Goal: Information Seeking & Learning: Learn about a topic

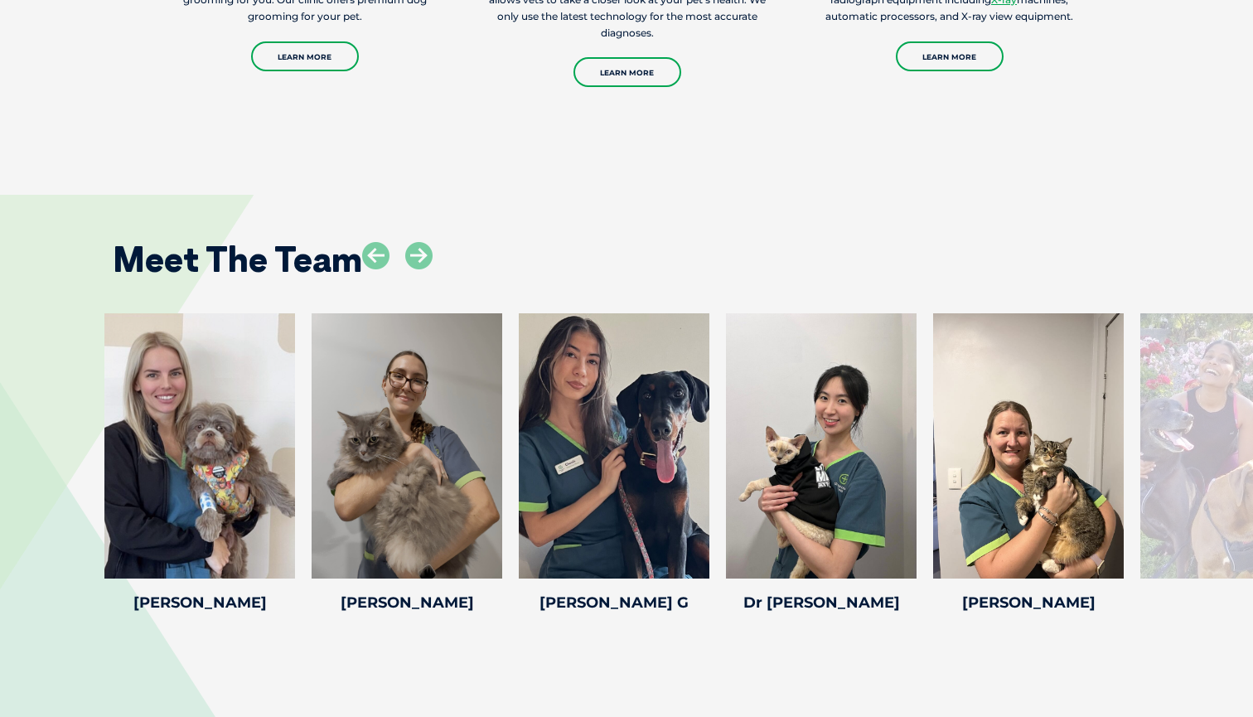
scroll to position [2105, 0]
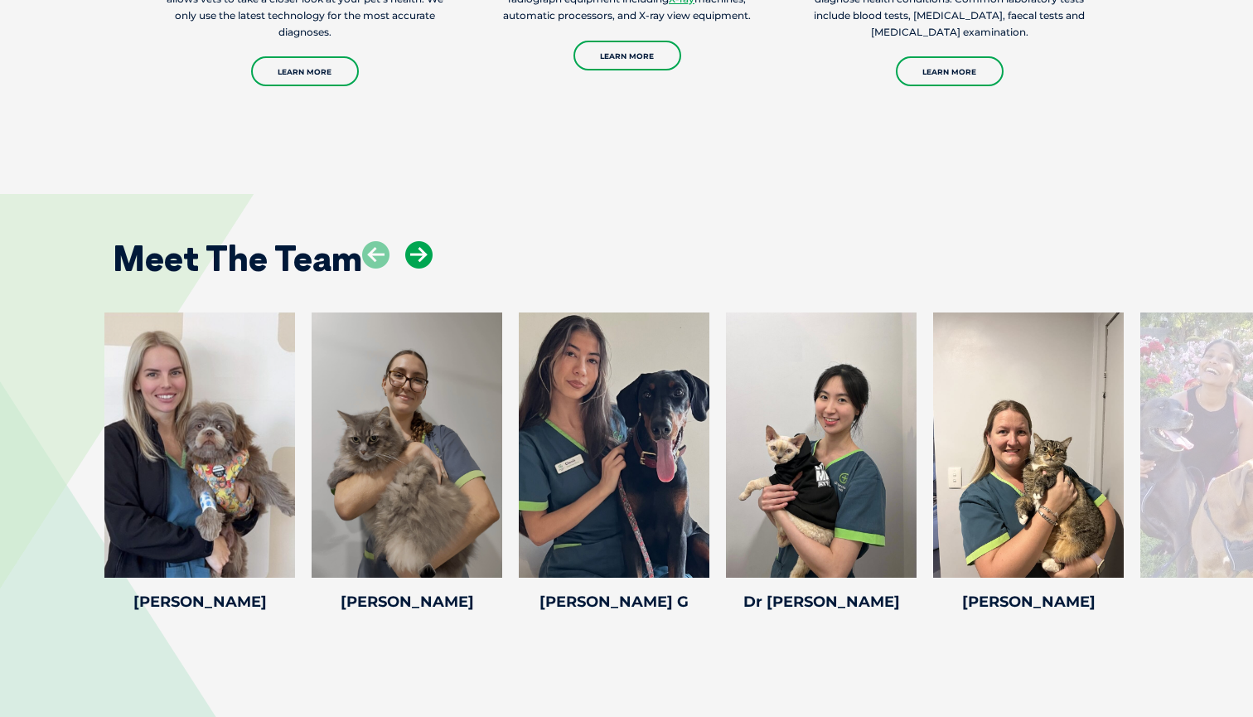
click at [429, 259] on icon at bounding box center [418, 254] width 27 height 27
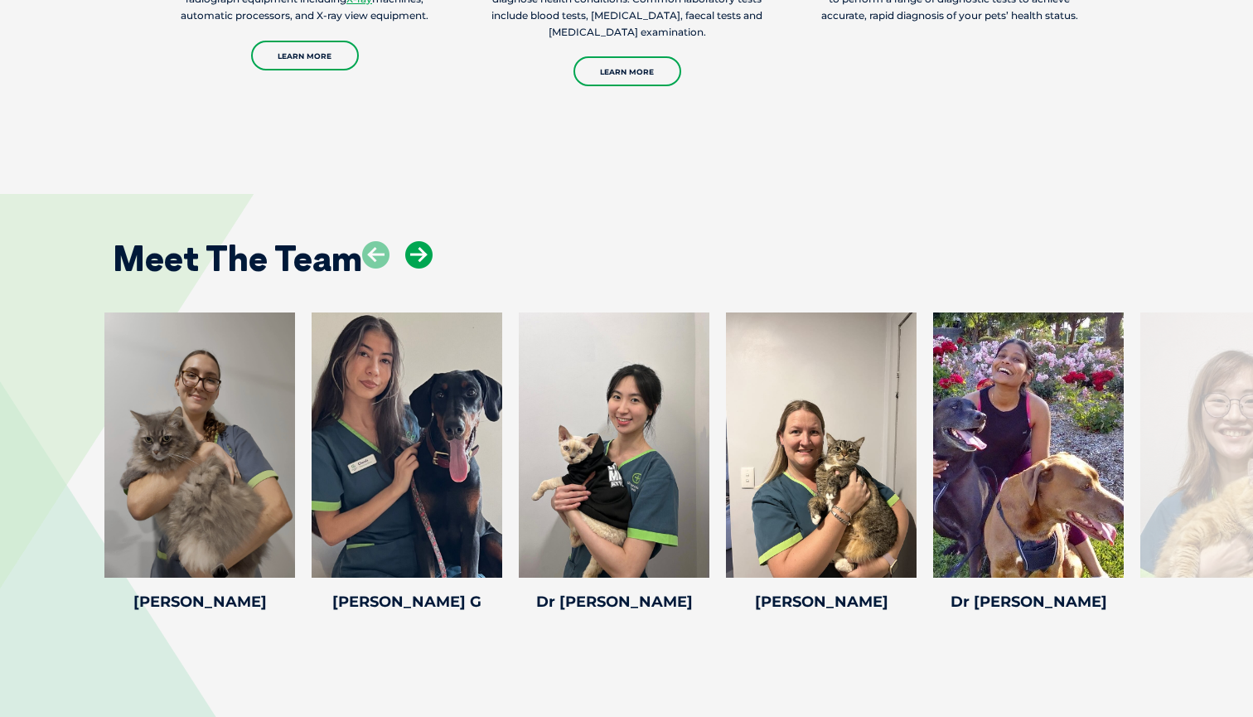
click at [429, 259] on icon at bounding box center [418, 254] width 27 height 27
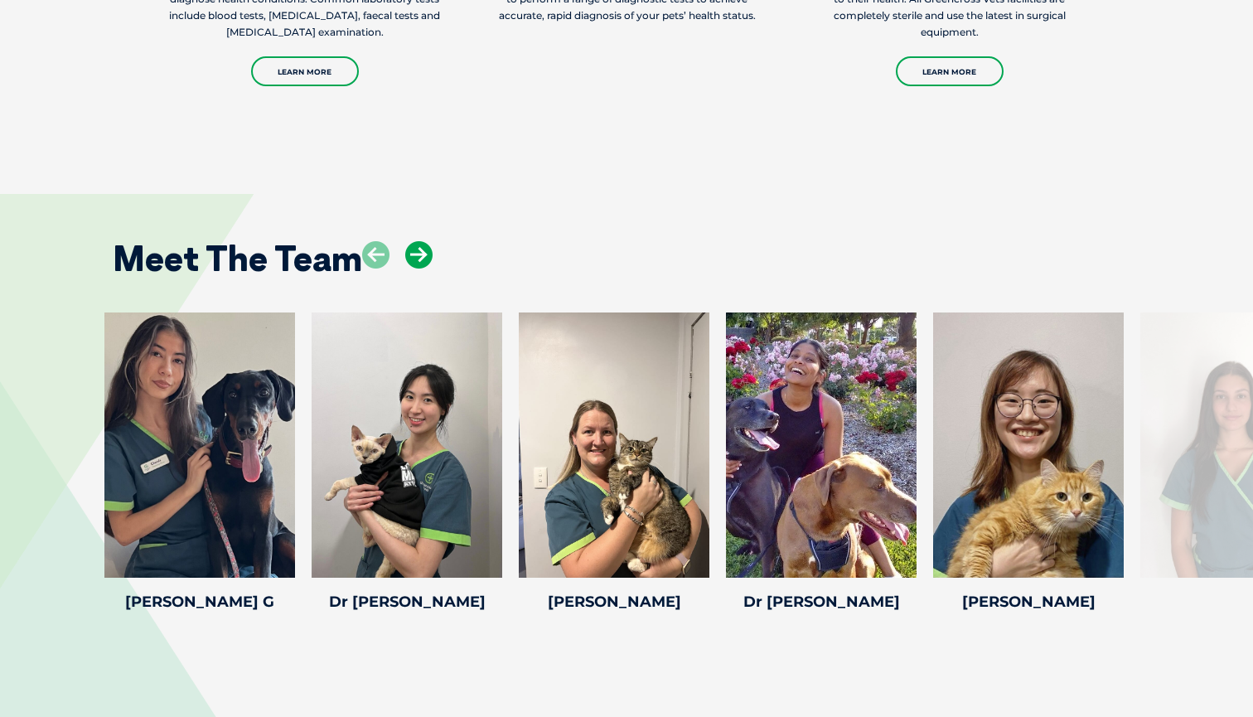
click at [429, 259] on icon at bounding box center [418, 254] width 27 height 27
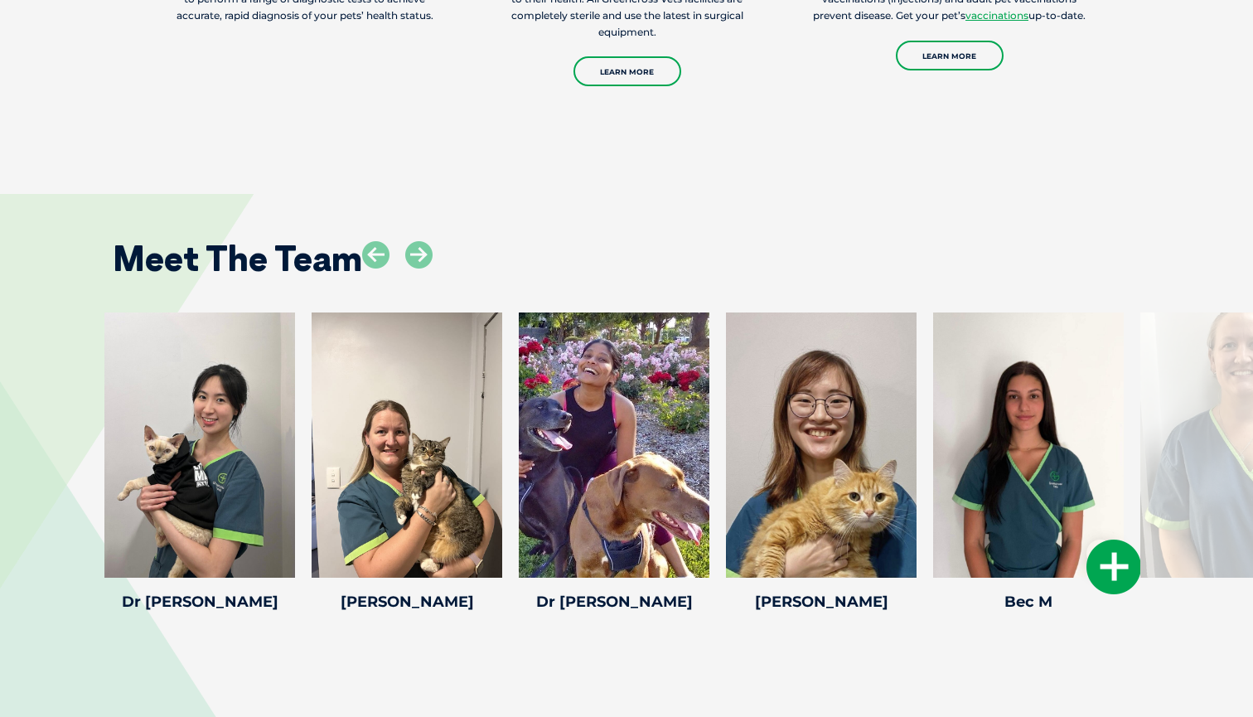
click at [1128, 563] on icon at bounding box center [1113, 566] width 55 height 55
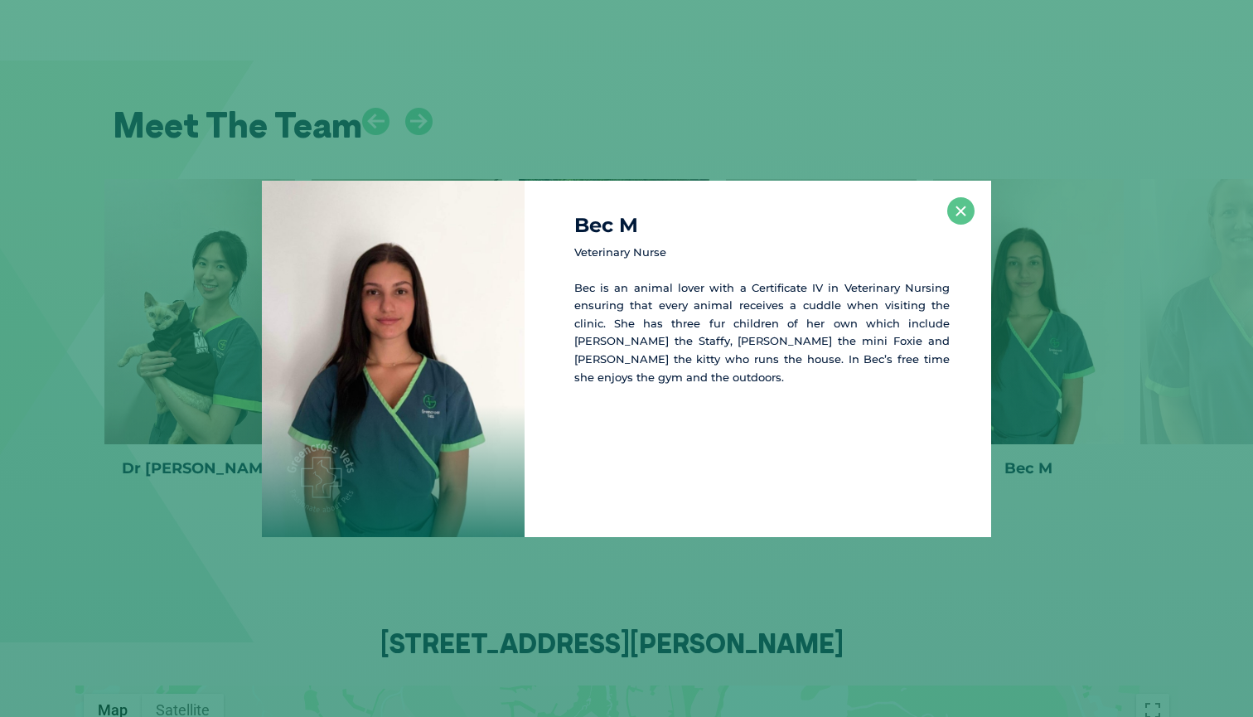
scroll to position [2254, 0]
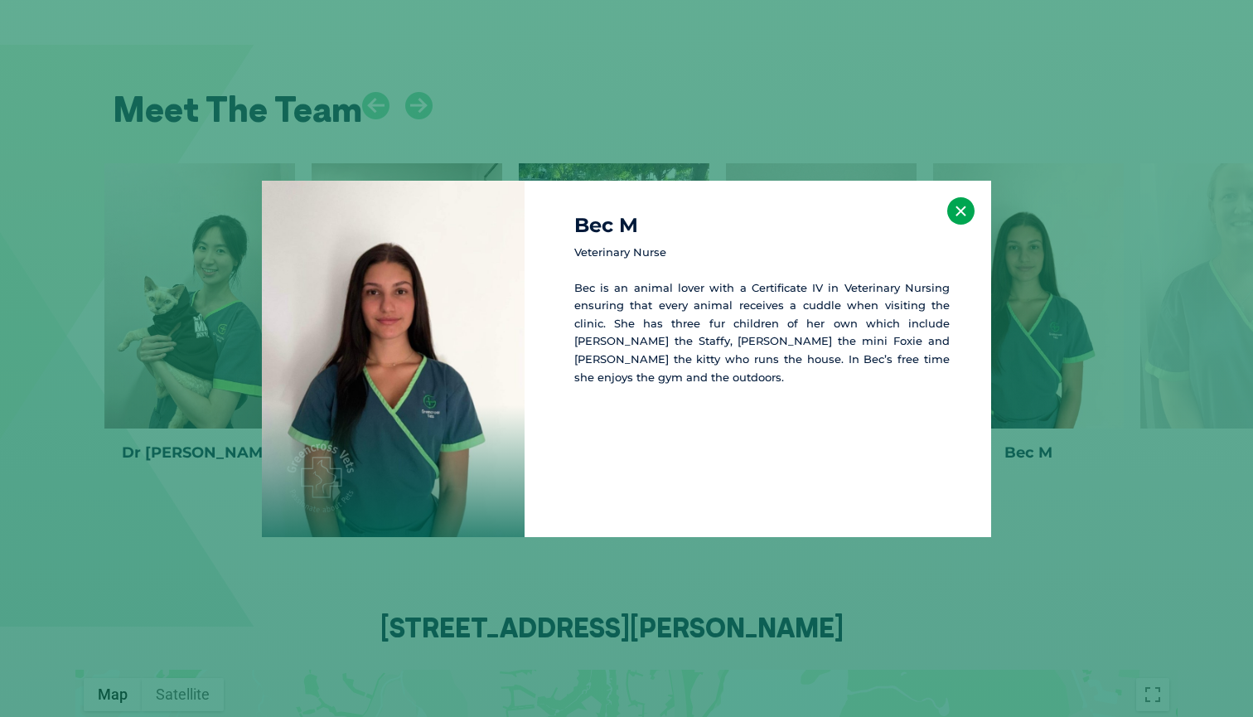
click at [964, 210] on button "×" at bounding box center [960, 210] width 27 height 27
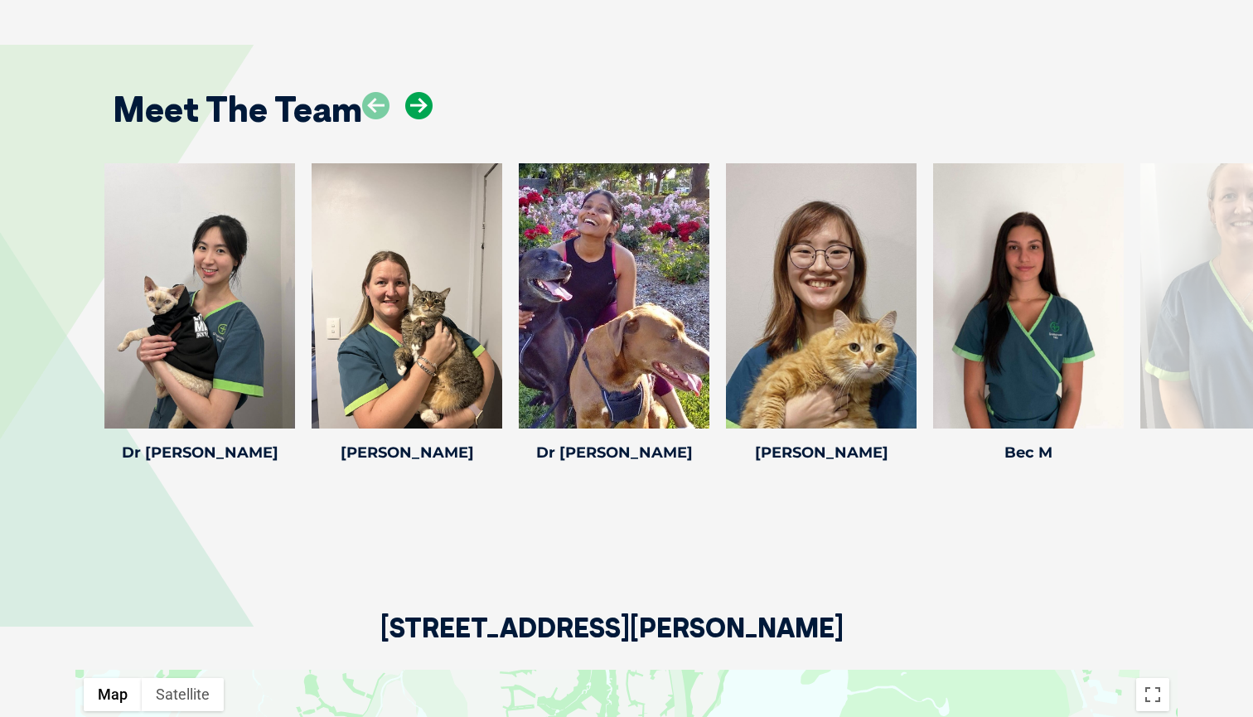
click at [426, 105] on icon at bounding box center [418, 105] width 27 height 27
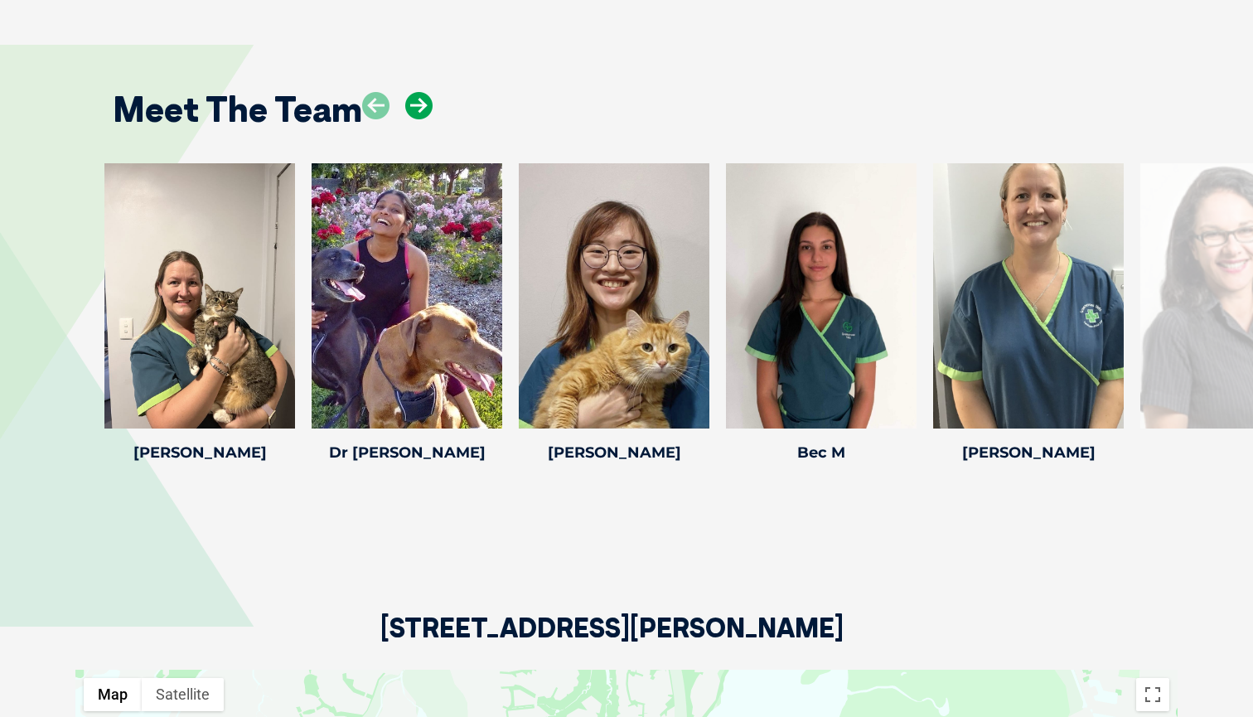
click at [426, 105] on icon at bounding box center [418, 105] width 27 height 27
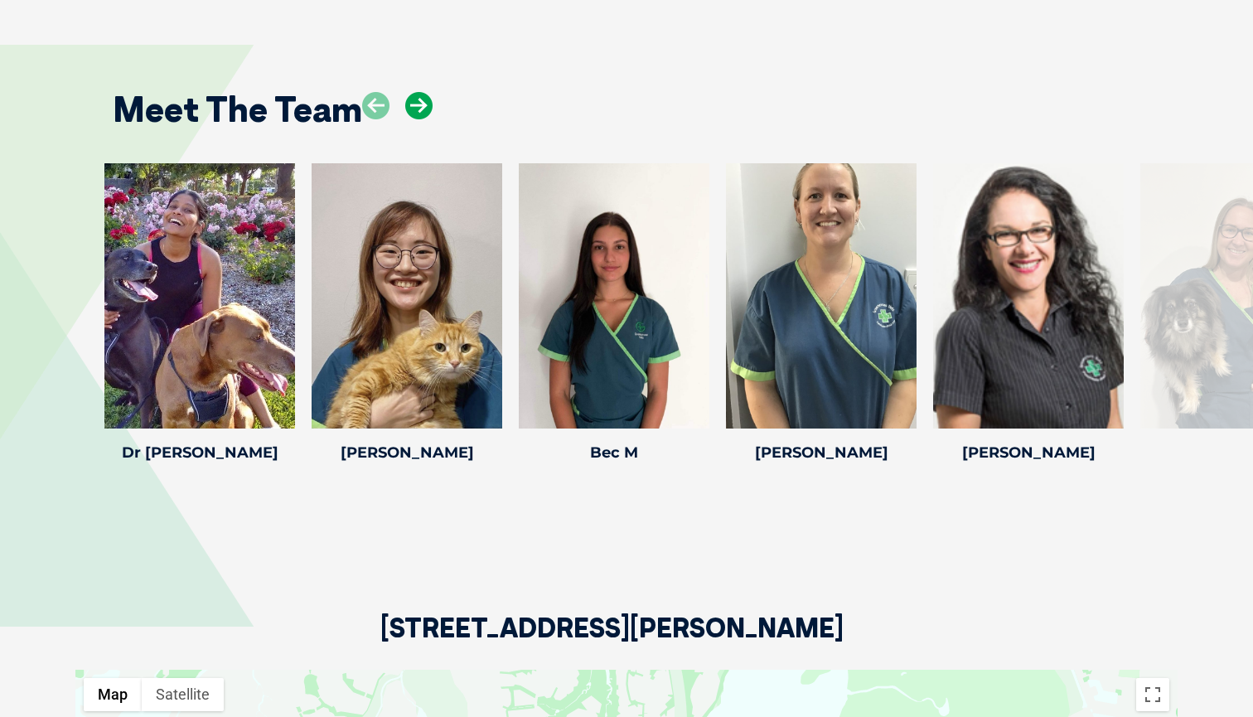
click at [426, 105] on icon at bounding box center [418, 105] width 27 height 27
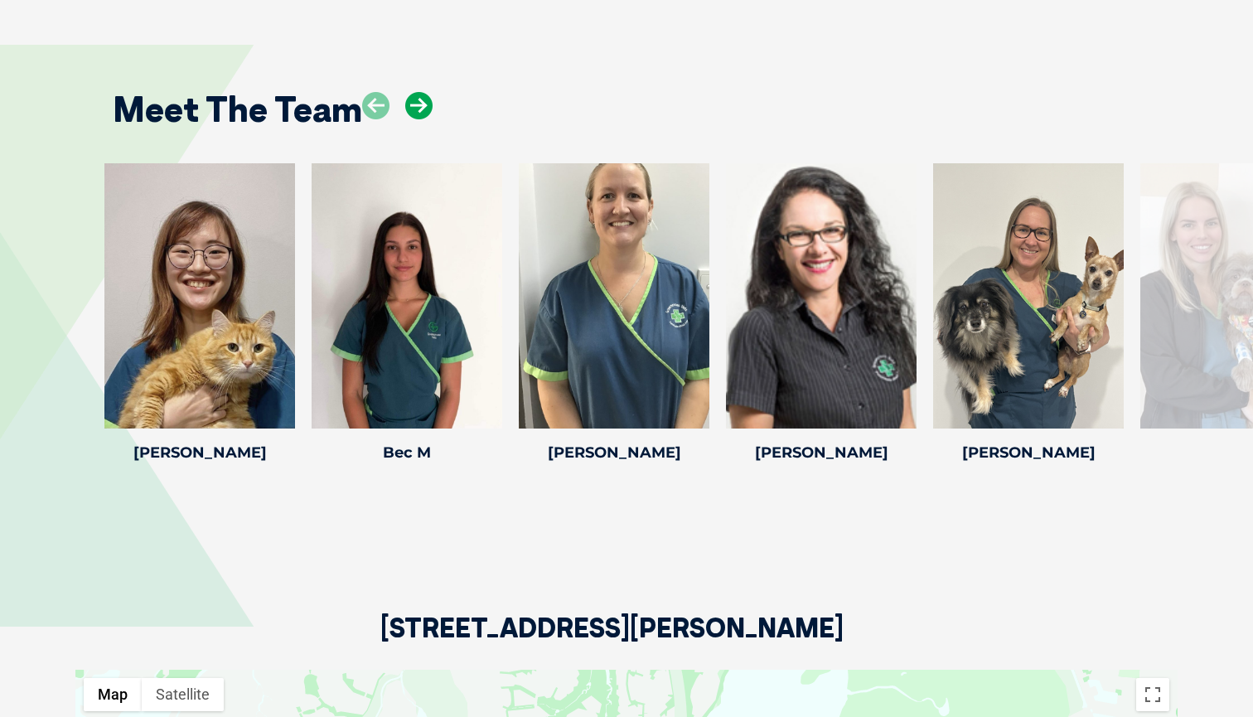
click at [426, 105] on icon at bounding box center [418, 105] width 27 height 27
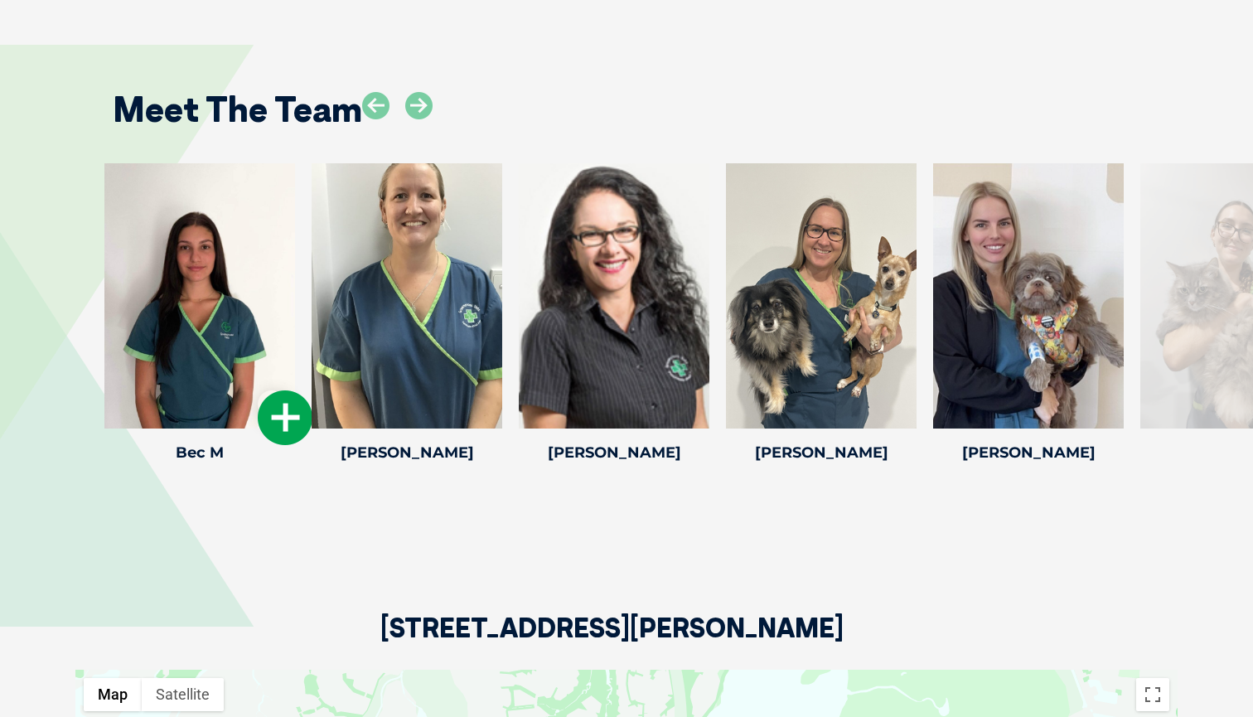
click at [292, 405] on icon at bounding box center [285, 417] width 55 height 55
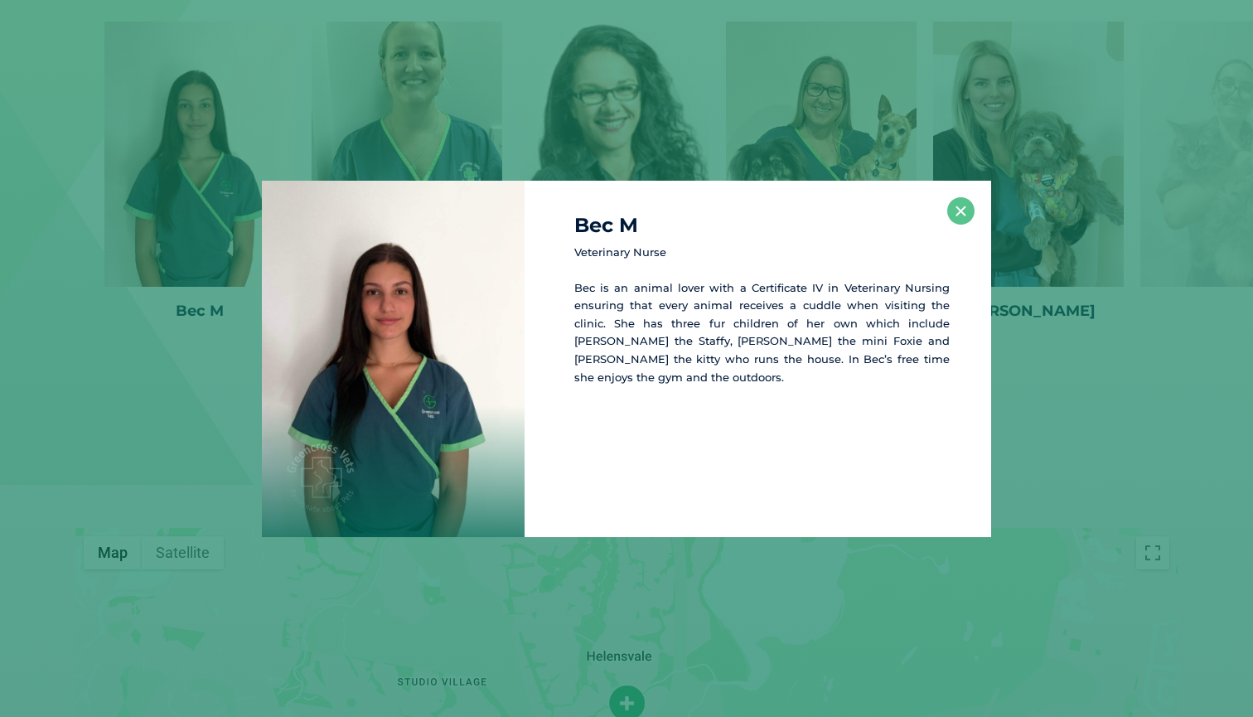
scroll to position [2403, 0]
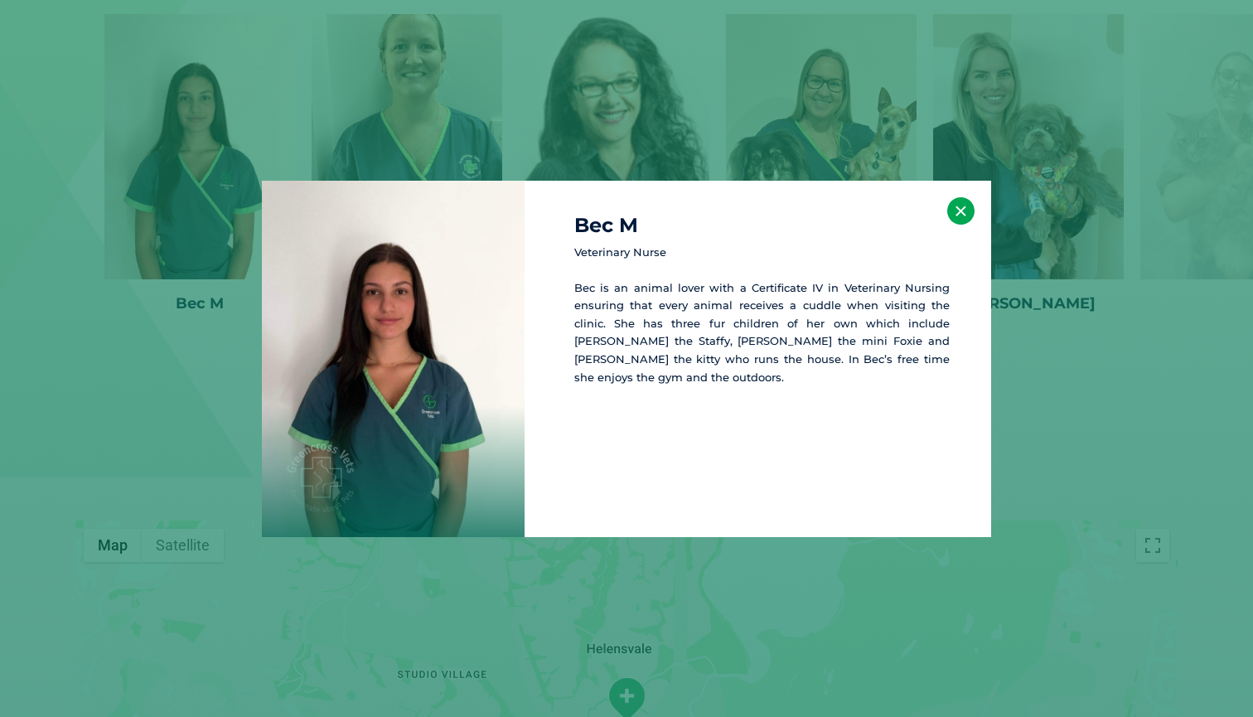
click at [966, 205] on button "×" at bounding box center [960, 210] width 27 height 27
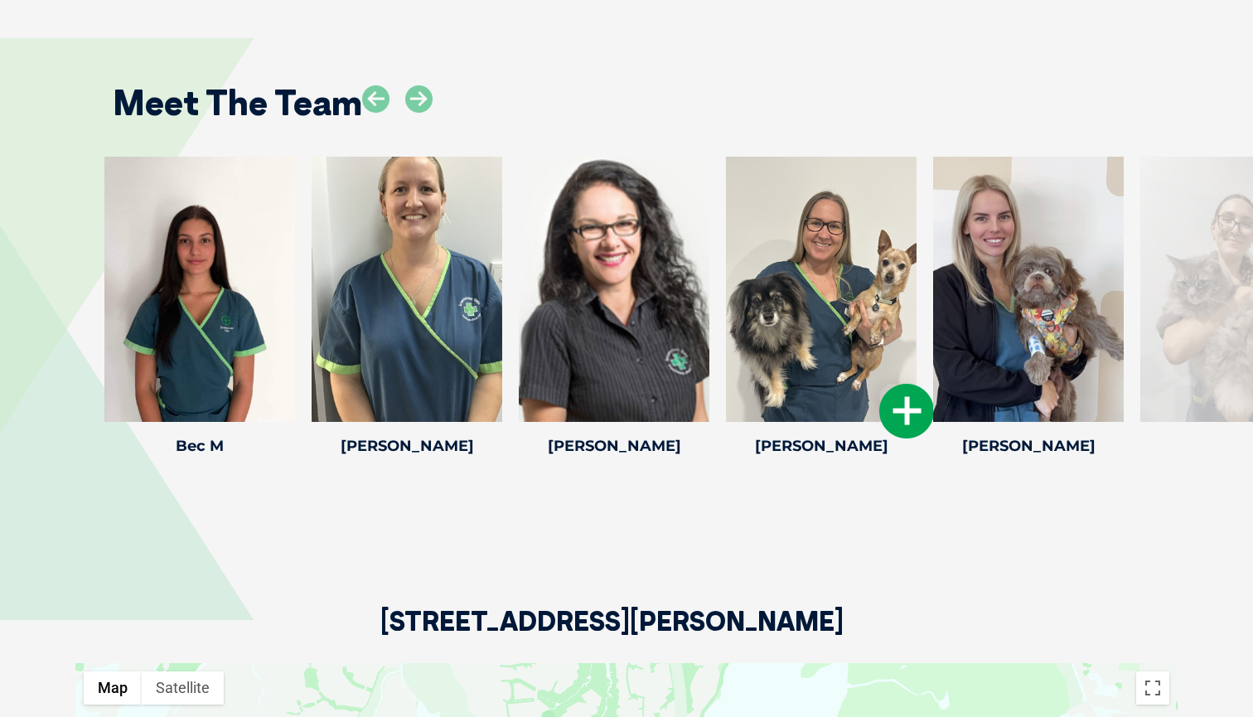
scroll to position [2161, 0]
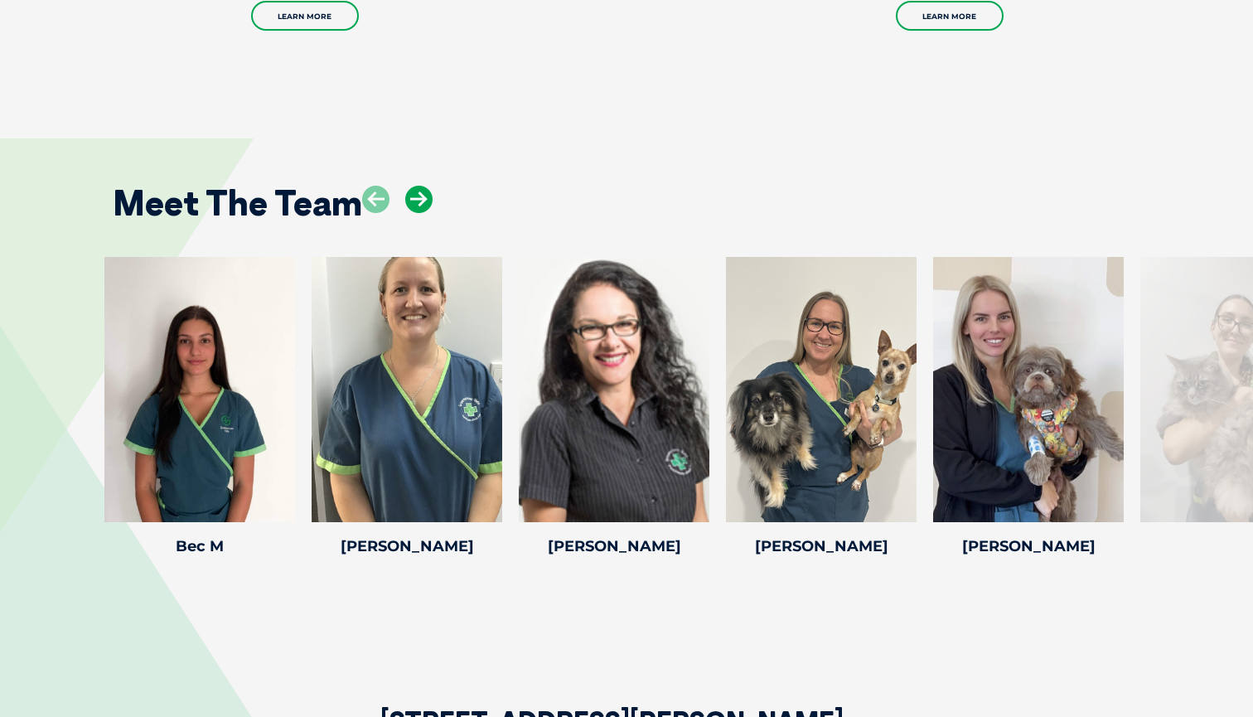
click at [423, 202] on icon at bounding box center [418, 199] width 27 height 27
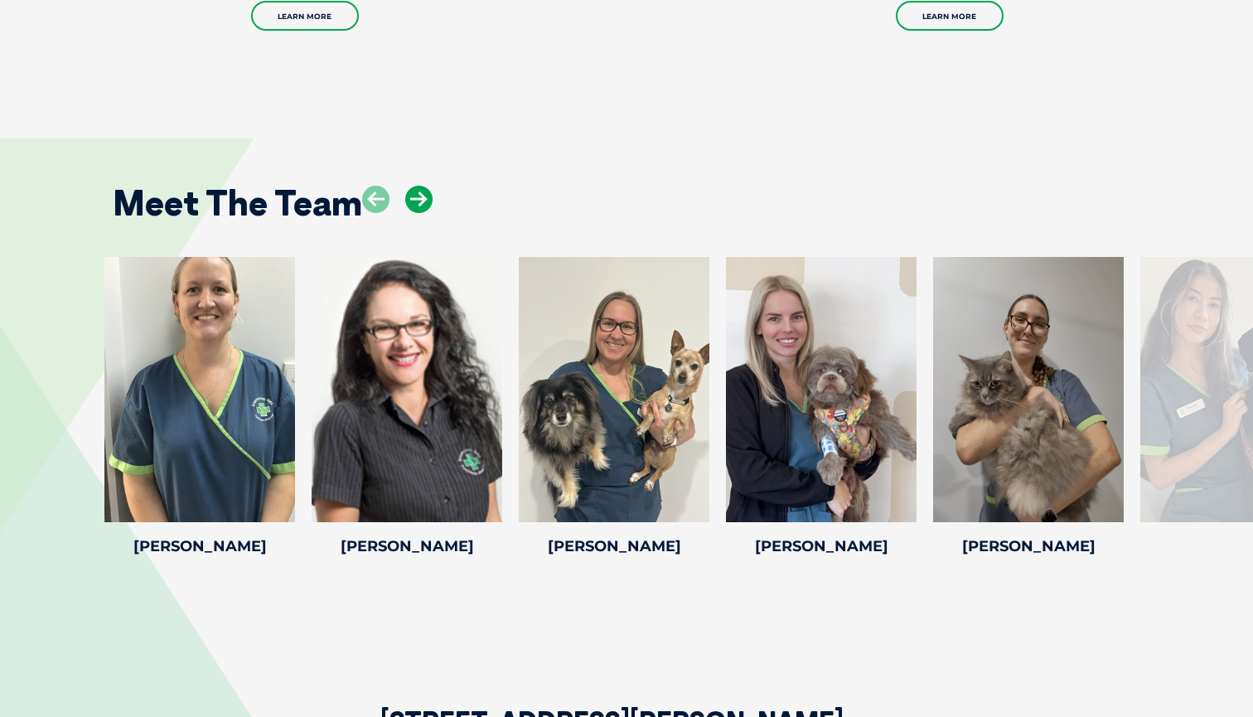
click at [423, 202] on icon at bounding box center [418, 199] width 27 height 27
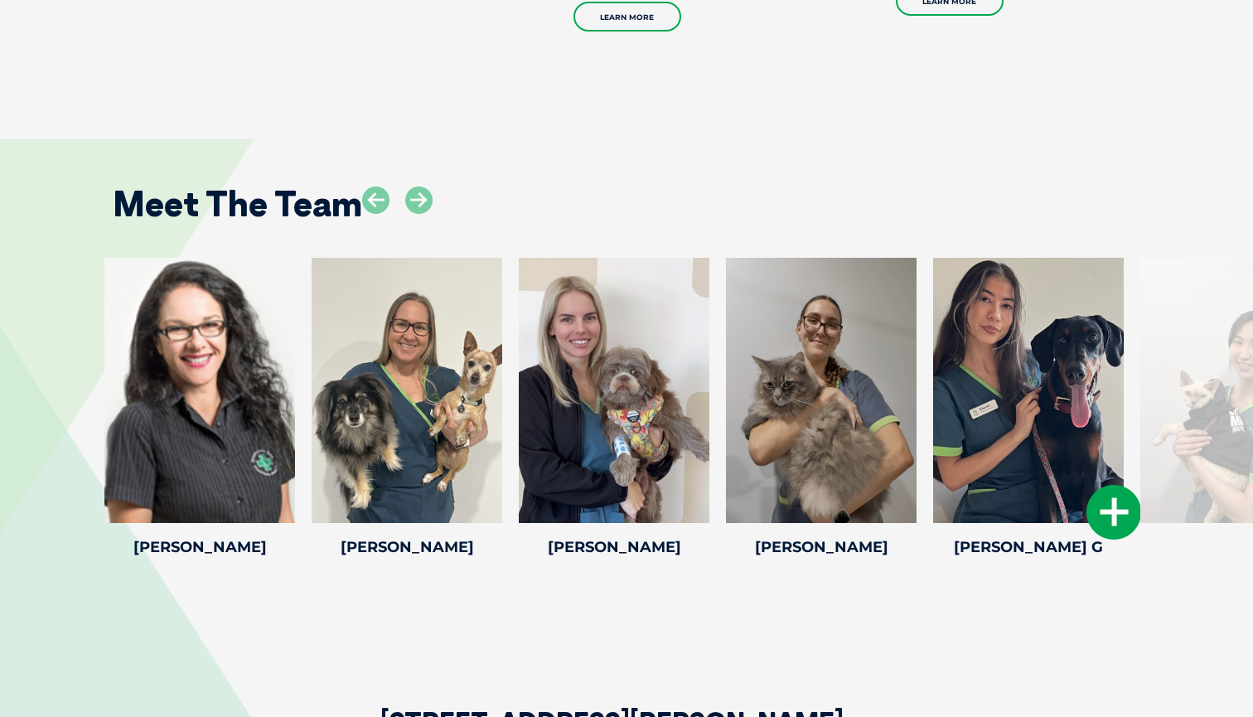
scroll to position [2160, 0]
click at [414, 186] on icon at bounding box center [418, 199] width 27 height 27
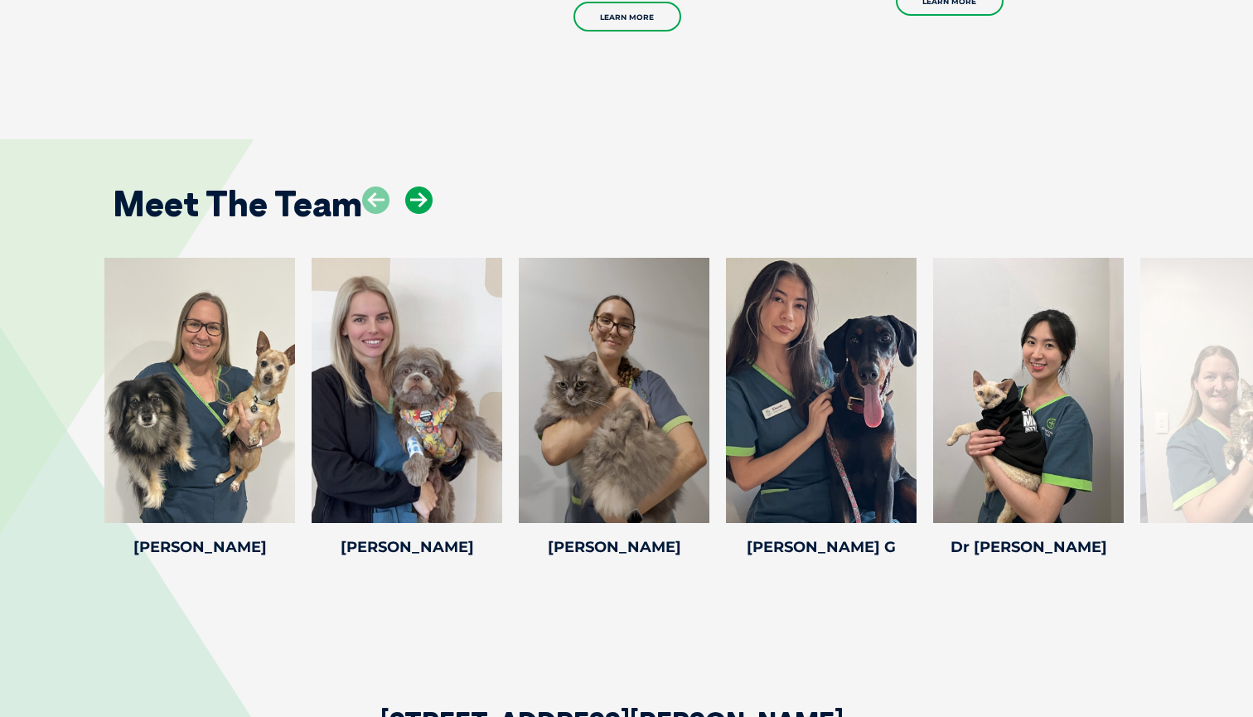
click at [423, 188] on icon at bounding box center [418, 199] width 27 height 27
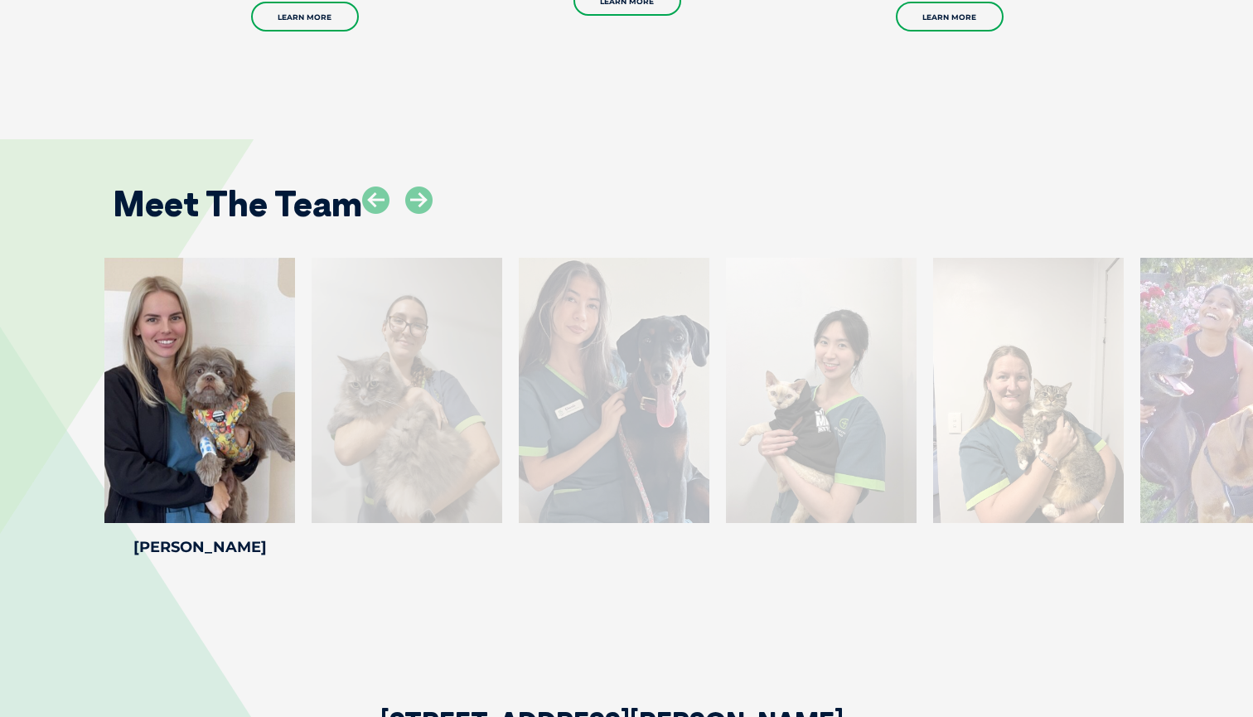
click at [890, 564] on div "Meet The Team [PERSON_NAME] Veterinarian [PERSON_NAME] graduated from the [GEOG…" at bounding box center [626, 358] width 1253 height 539
click at [866, 476] on div at bounding box center [821, 390] width 191 height 265
click at [426, 204] on icon at bounding box center [418, 199] width 27 height 27
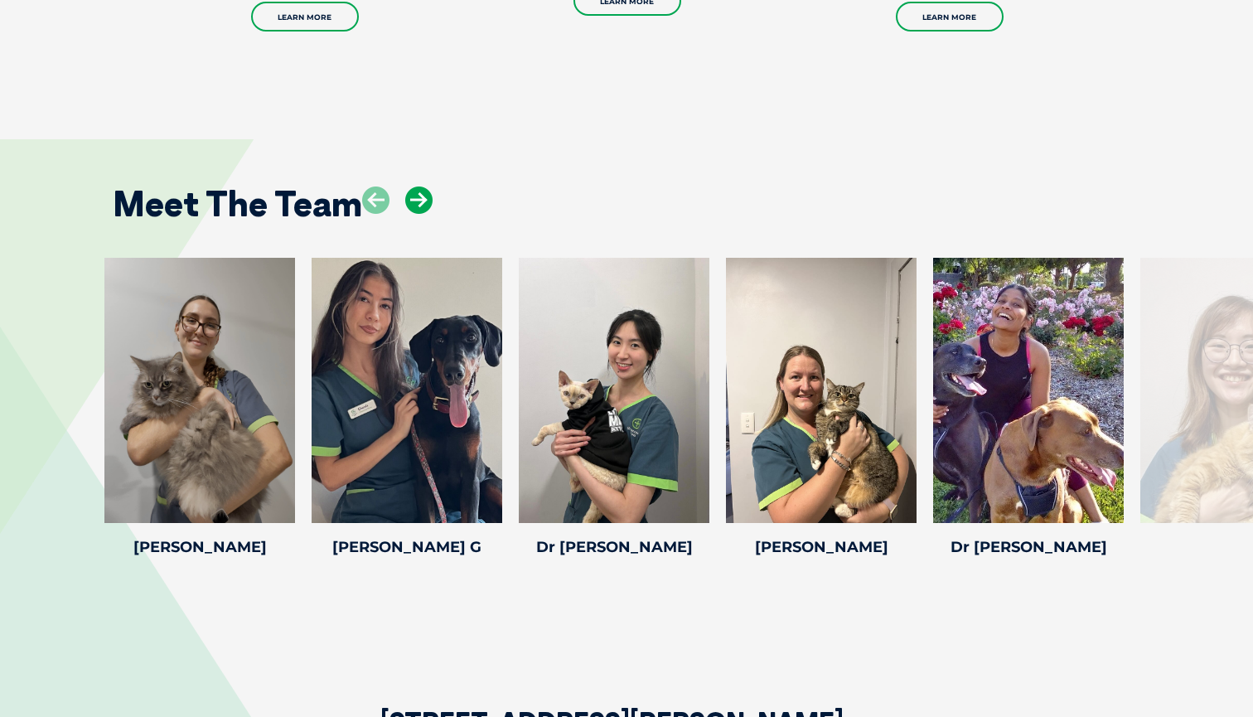
click at [426, 204] on icon at bounding box center [418, 199] width 27 height 27
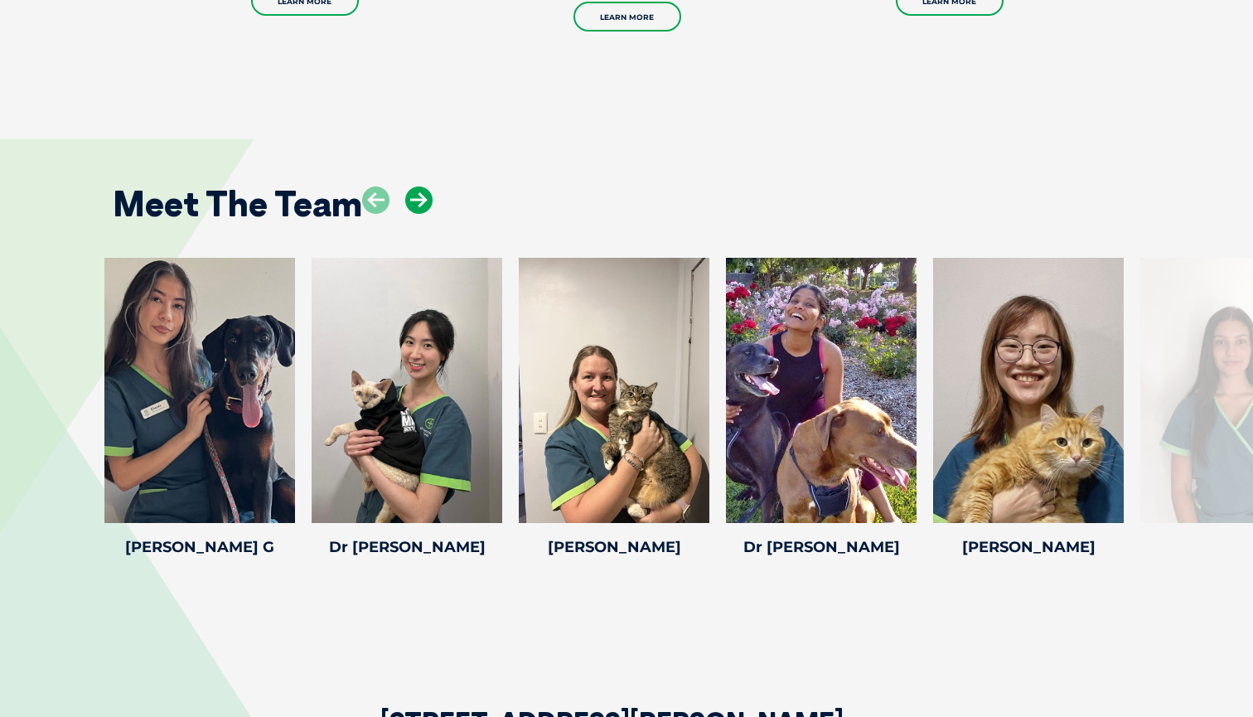
click at [426, 204] on icon at bounding box center [418, 199] width 27 height 27
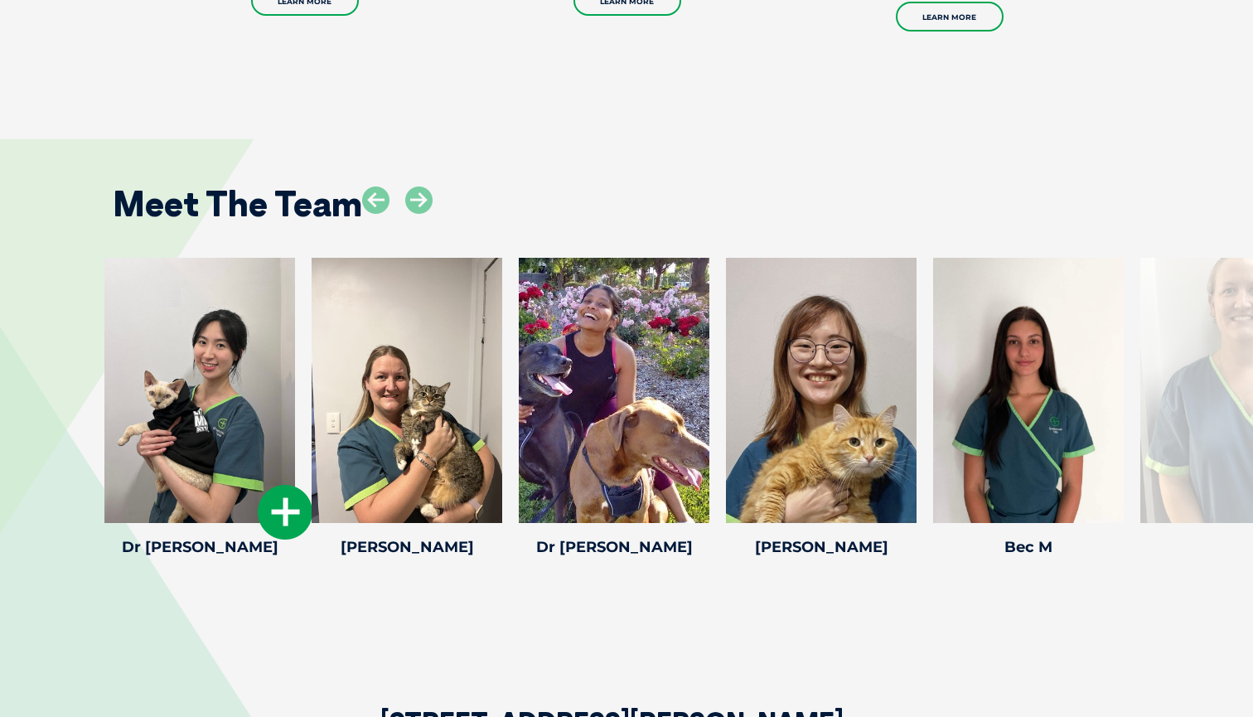
click at [266, 505] on icon at bounding box center [285, 512] width 55 height 55
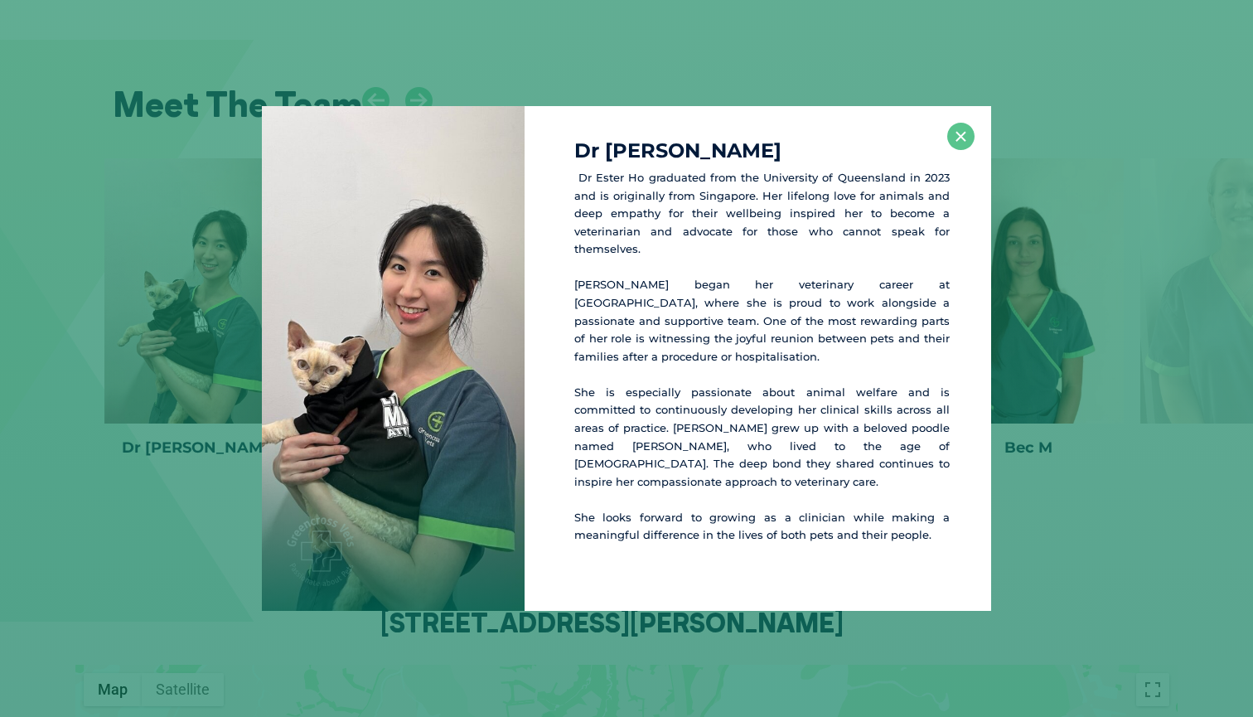
scroll to position [2260, 0]
click at [964, 150] on button "×" at bounding box center [960, 136] width 27 height 27
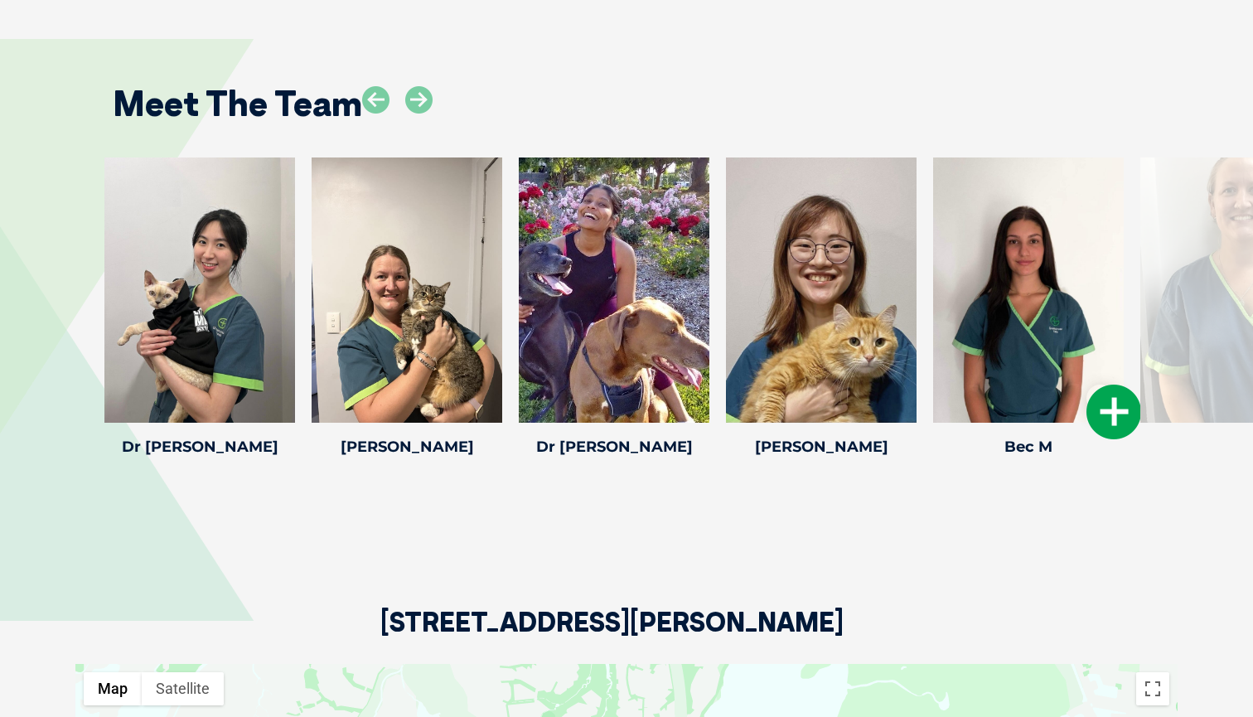
click at [1118, 423] on icon at bounding box center [1113, 411] width 55 height 55
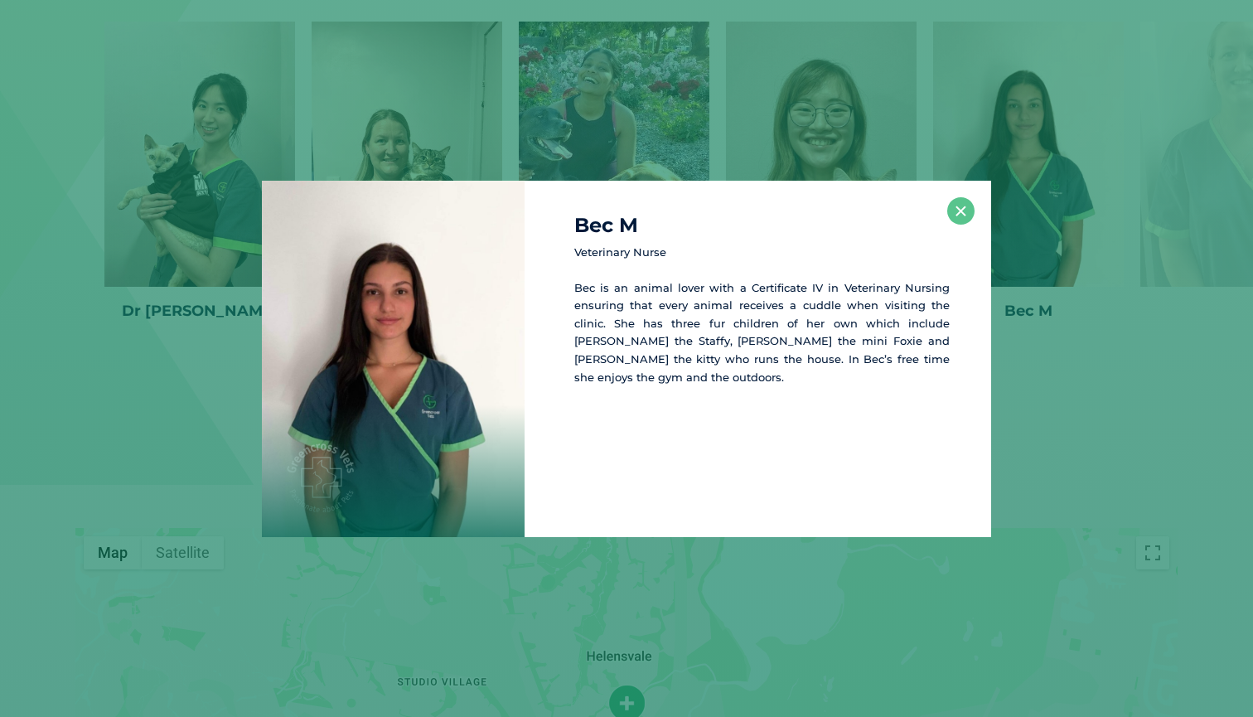
scroll to position [2409, 0]
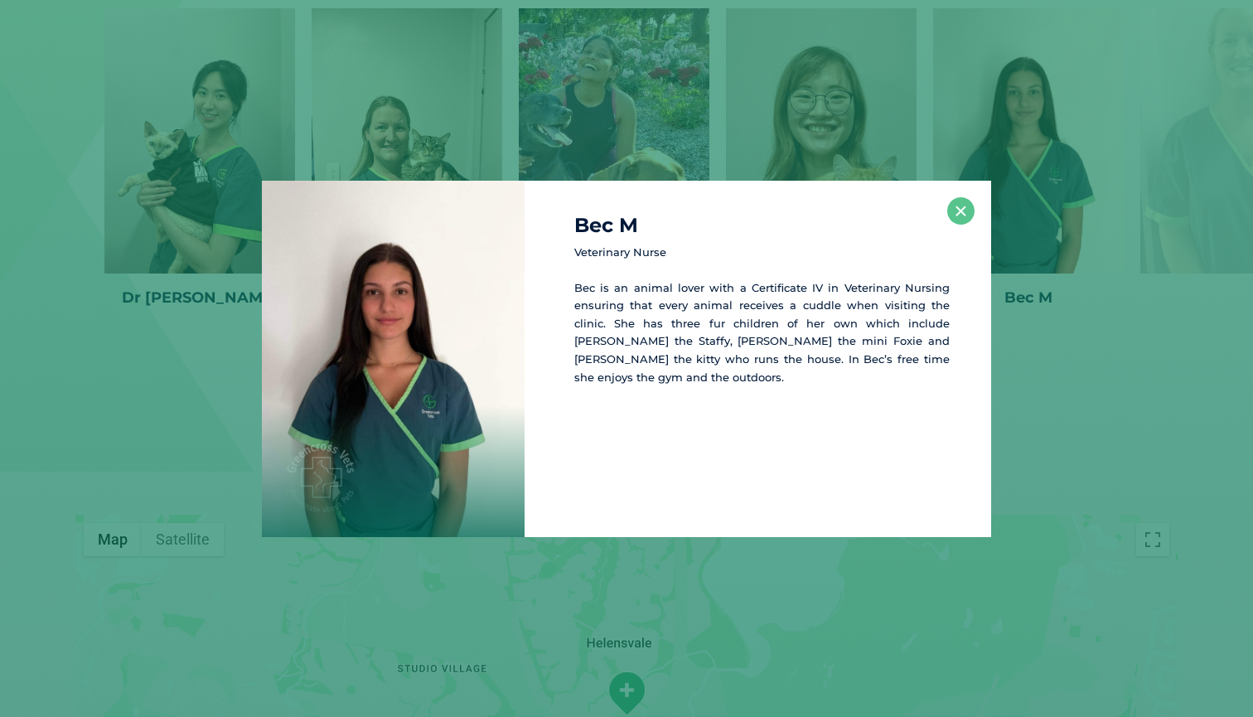
click at [1096, 490] on div "Bec M Veterinary Nurse Bec is an animal lover with a Certificate IV in Veterina…" at bounding box center [626, 359] width 1239 height 356
